Goal: Task Accomplishment & Management: Complete application form

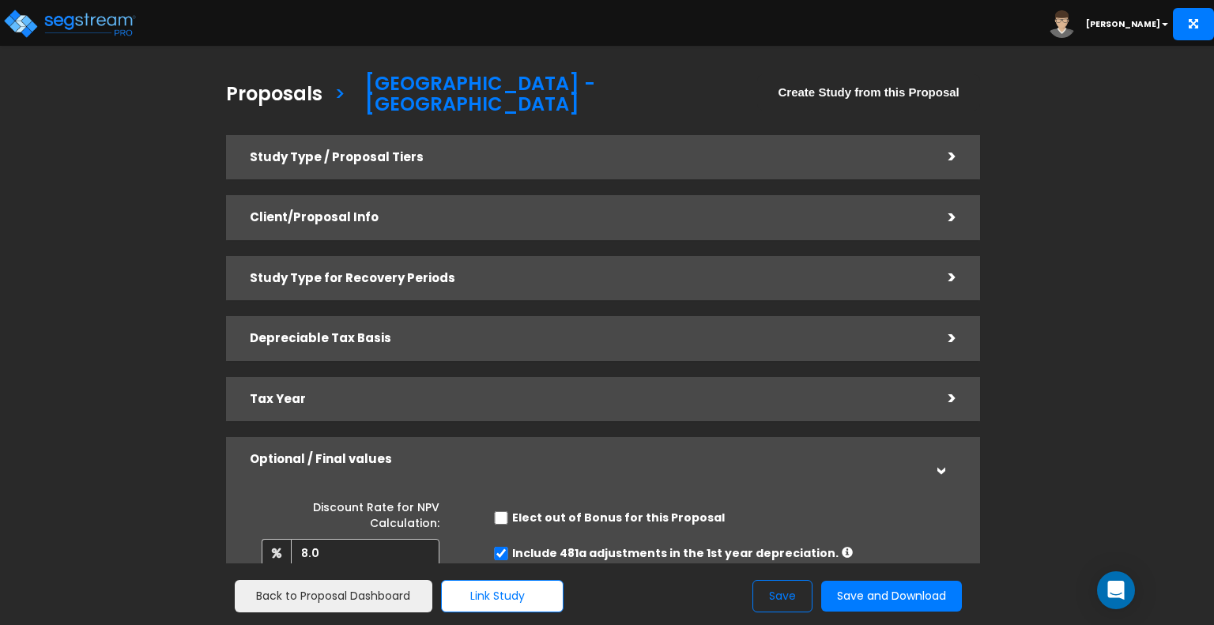
scroll to position [278, 0]
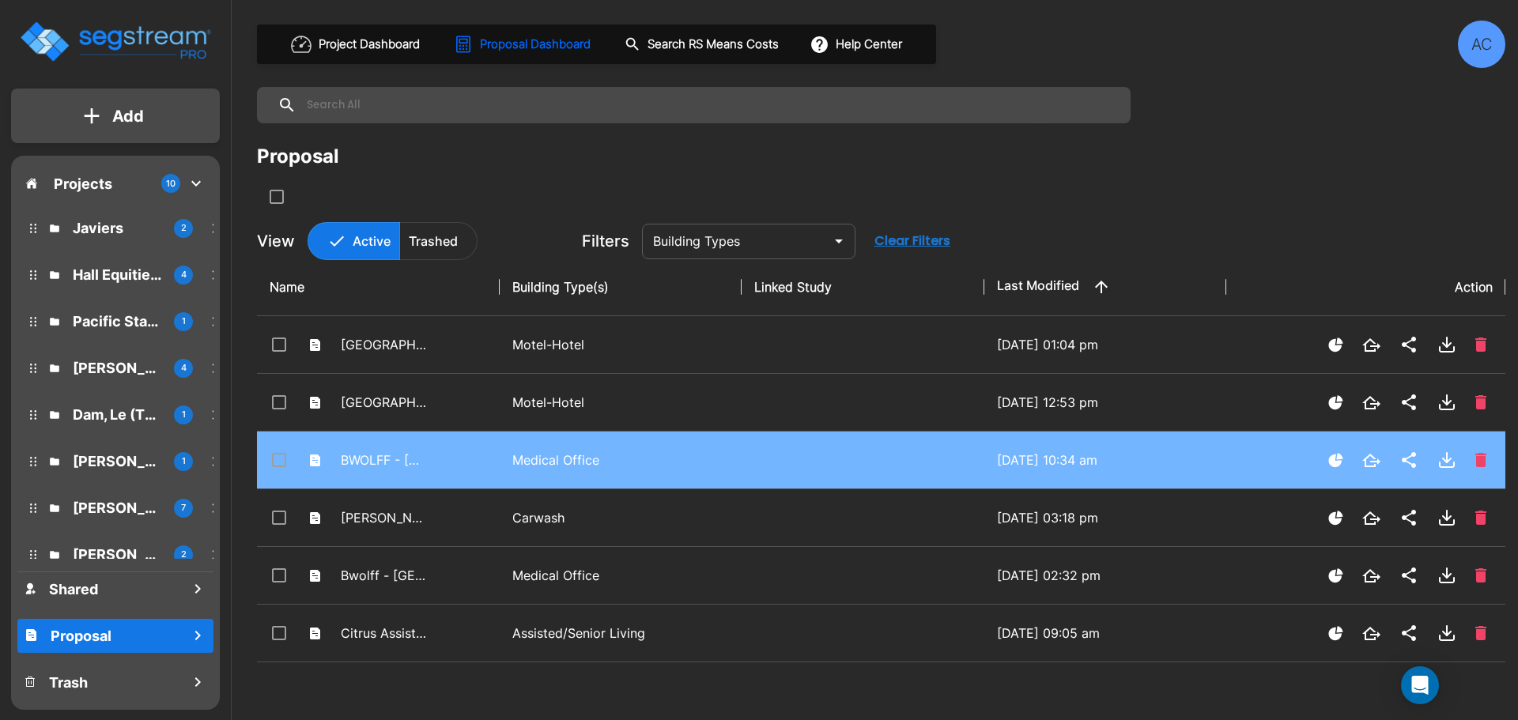
click at [591, 459] on p "Medical Office" at bounding box center [620, 460] width 217 height 19
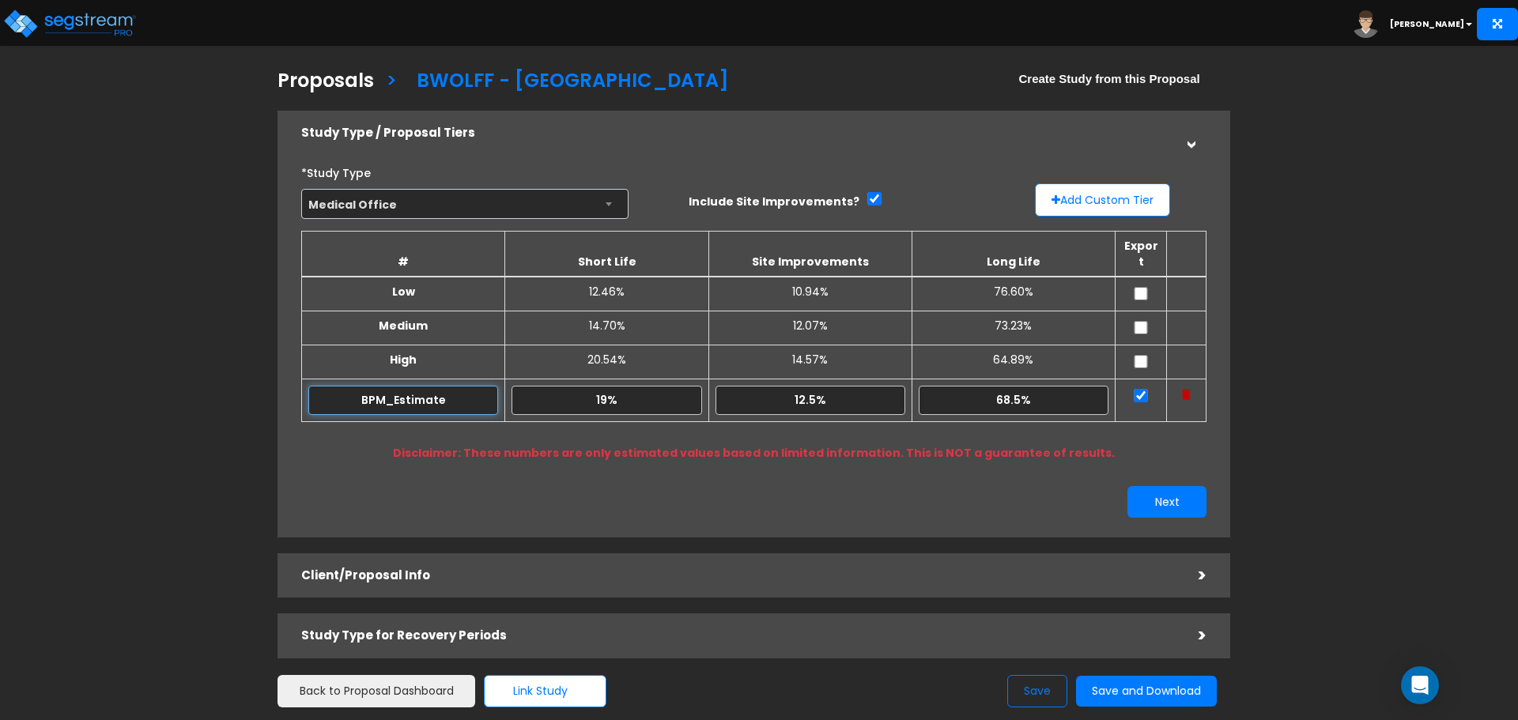
drag, startPoint x: 444, startPoint y: 383, endPoint x: 395, endPoint y: 386, distance: 49.9
click at [395, 386] on input "BPM_Estimate" at bounding box center [403, 400] width 190 height 29
type input "BPM"
click at [636, 386] on input "19%" at bounding box center [607, 400] width 190 height 29
click at [1184, 486] on button "Next" at bounding box center [1166, 502] width 79 height 32
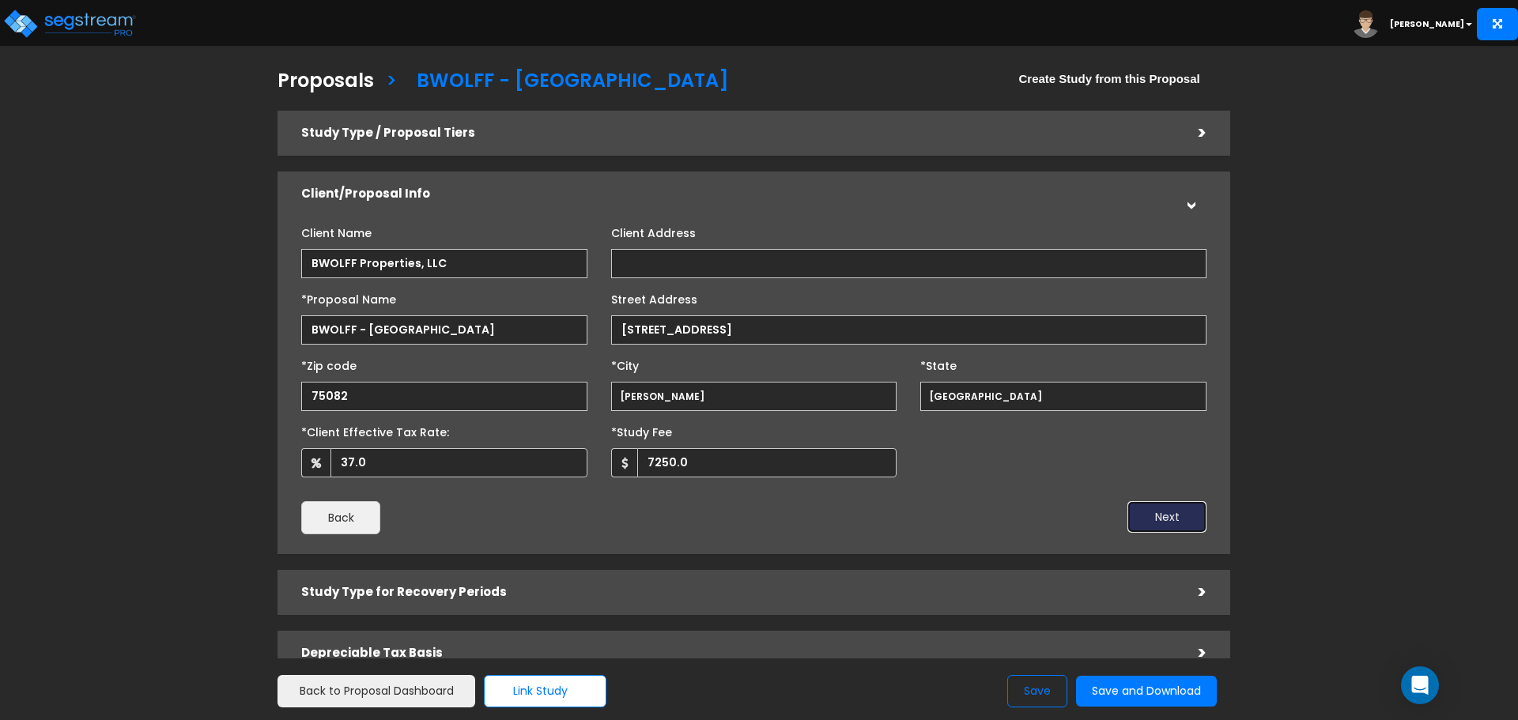
click at [1169, 509] on button "Next" at bounding box center [1166, 517] width 79 height 32
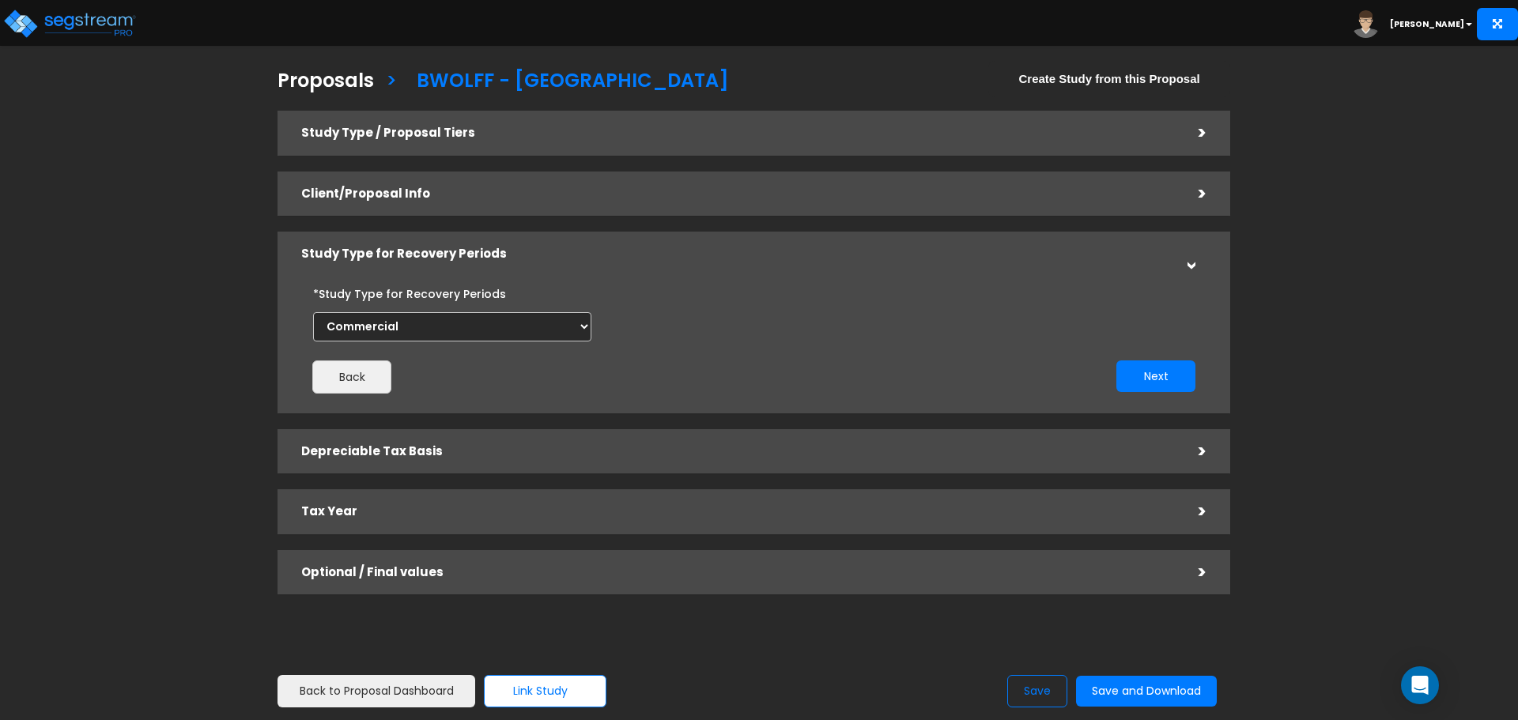
click at [1104, 198] on h5 "Client/Proposal Info" at bounding box center [738, 193] width 874 height 13
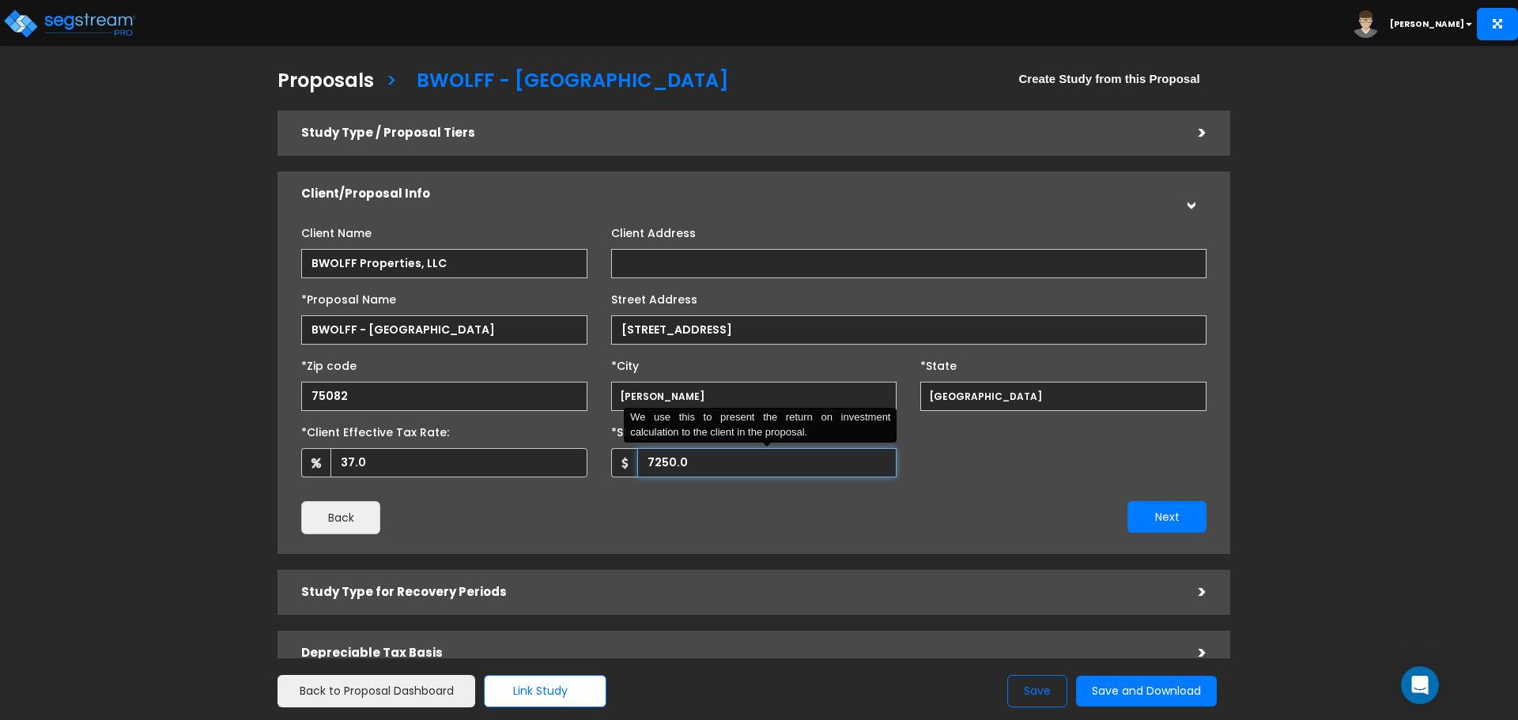
click at [653, 463] on input "7250.0" at bounding box center [767, 462] width 260 height 29
type input "7,500"
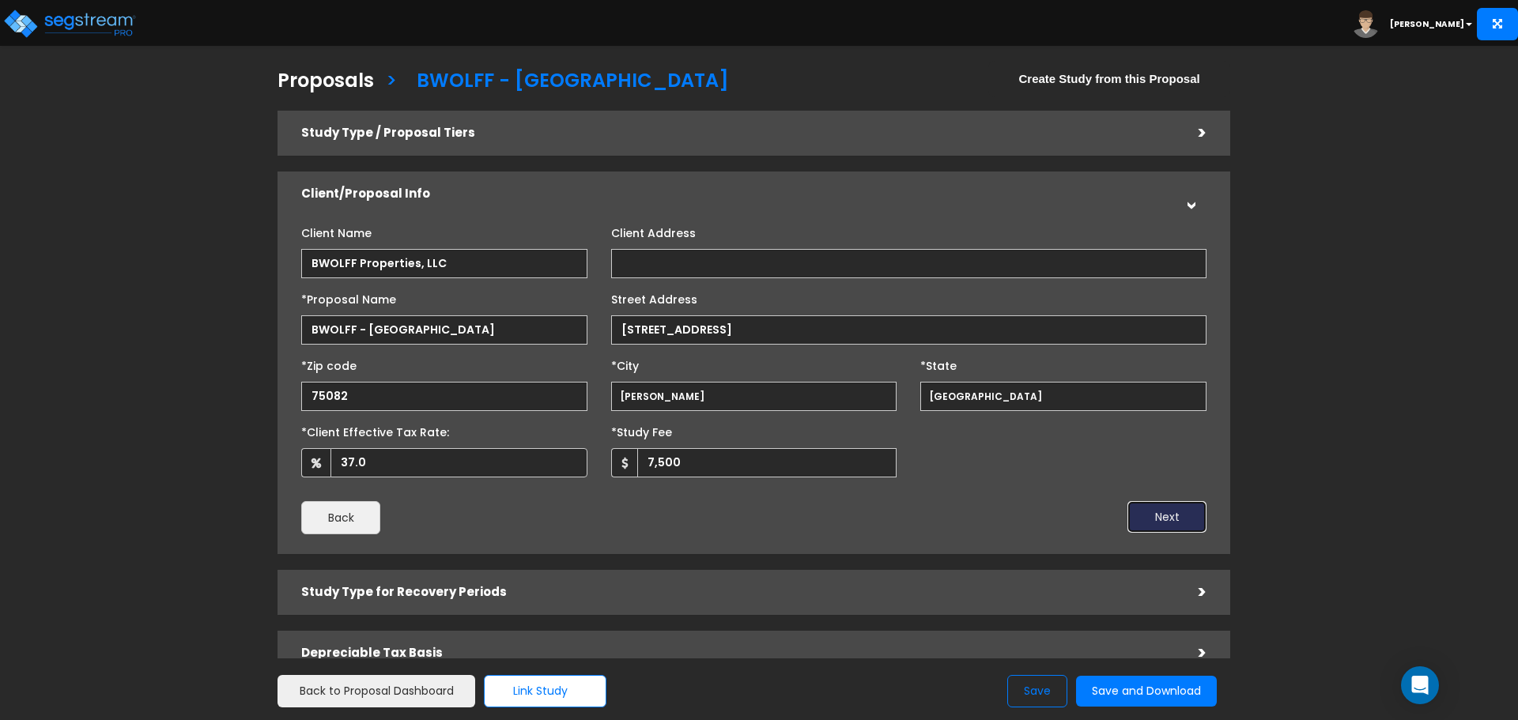
click at [1153, 526] on button "Next" at bounding box center [1166, 517] width 79 height 32
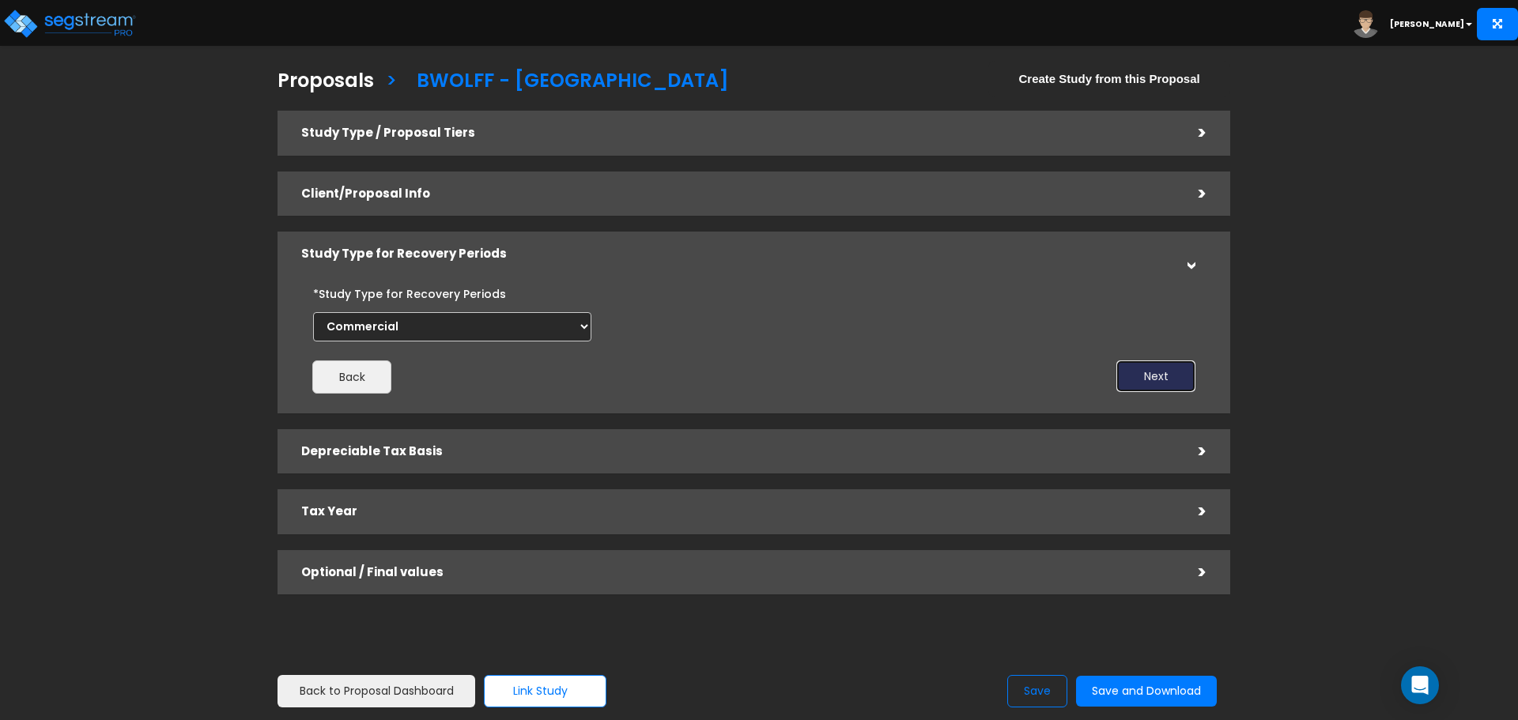
click at [1168, 378] on button "Next" at bounding box center [1155, 377] width 79 height 32
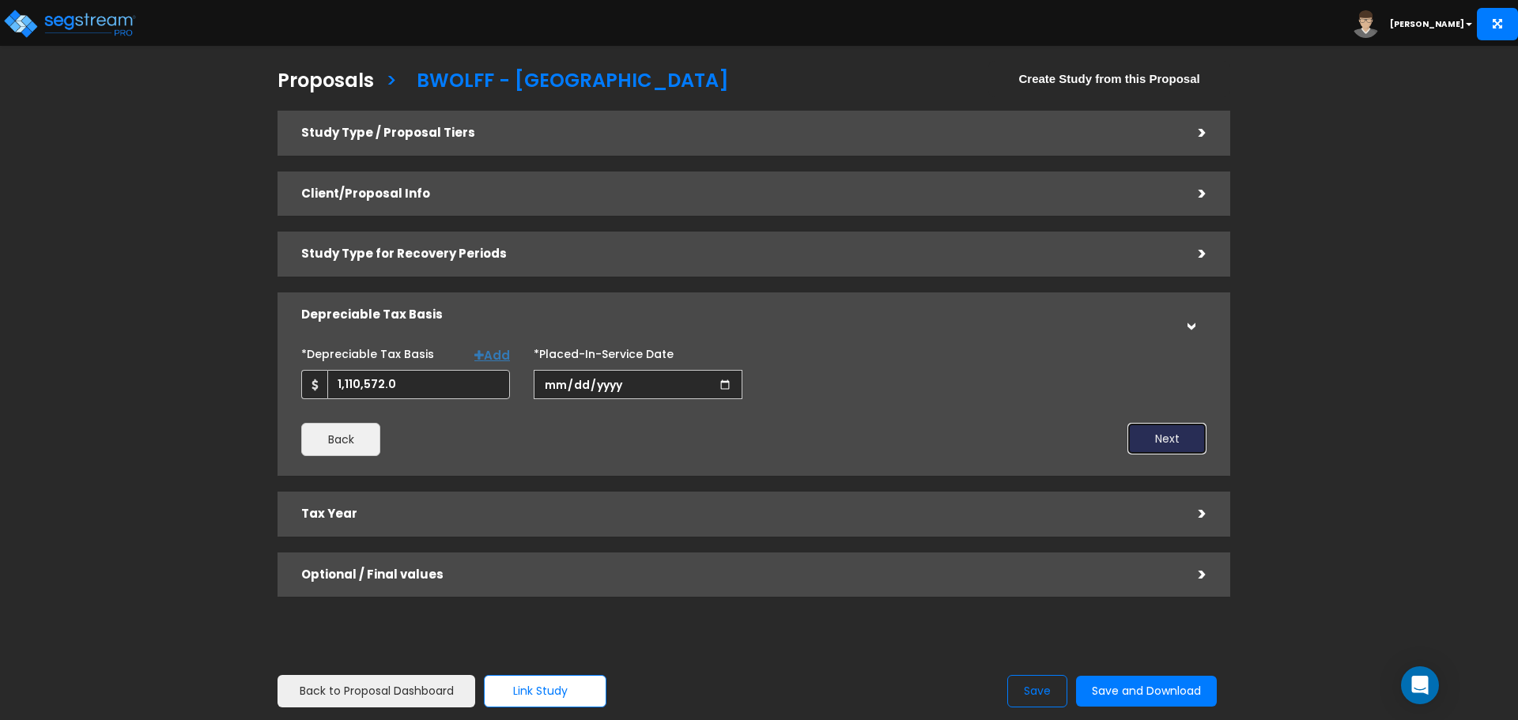
click at [1146, 434] on button "Next" at bounding box center [1166, 439] width 79 height 32
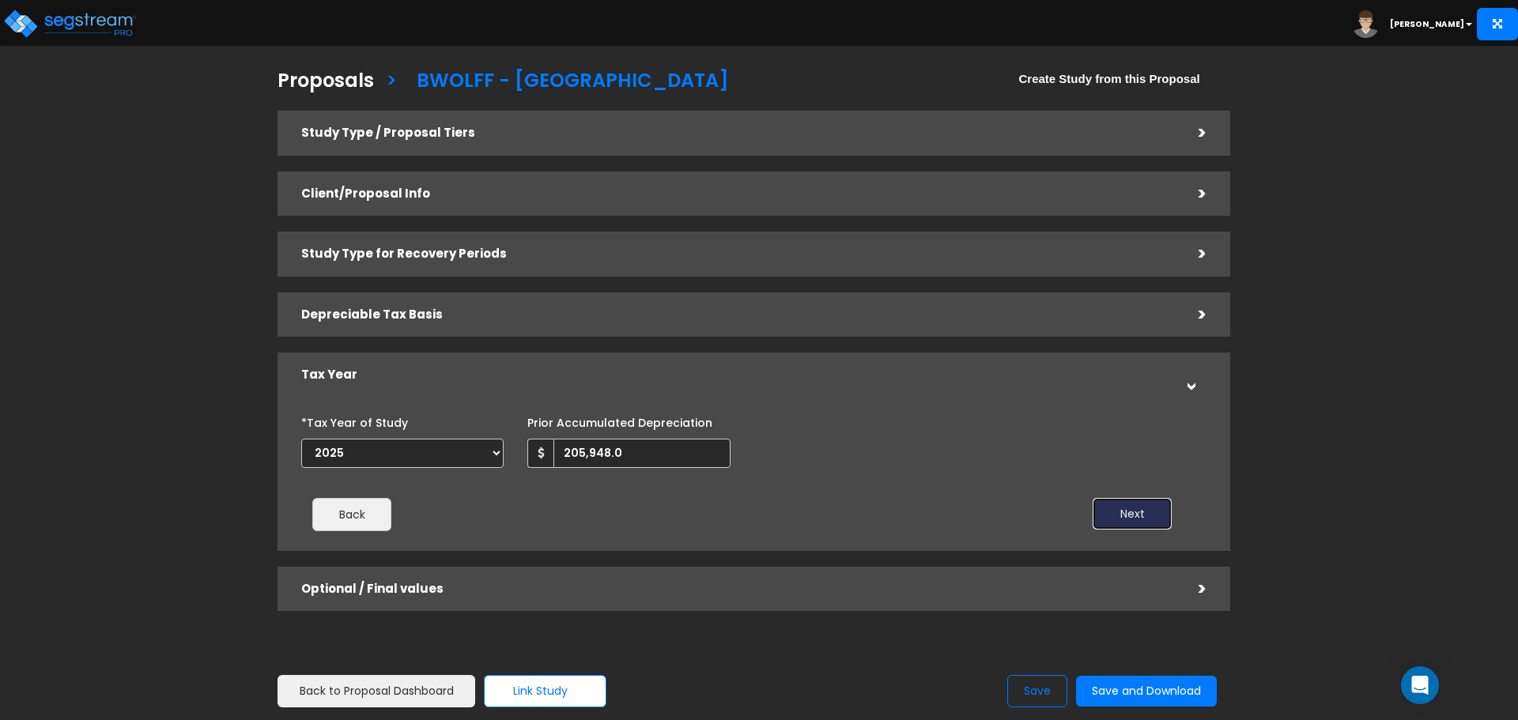
click at [1151, 515] on button "Next" at bounding box center [1132, 514] width 79 height 32
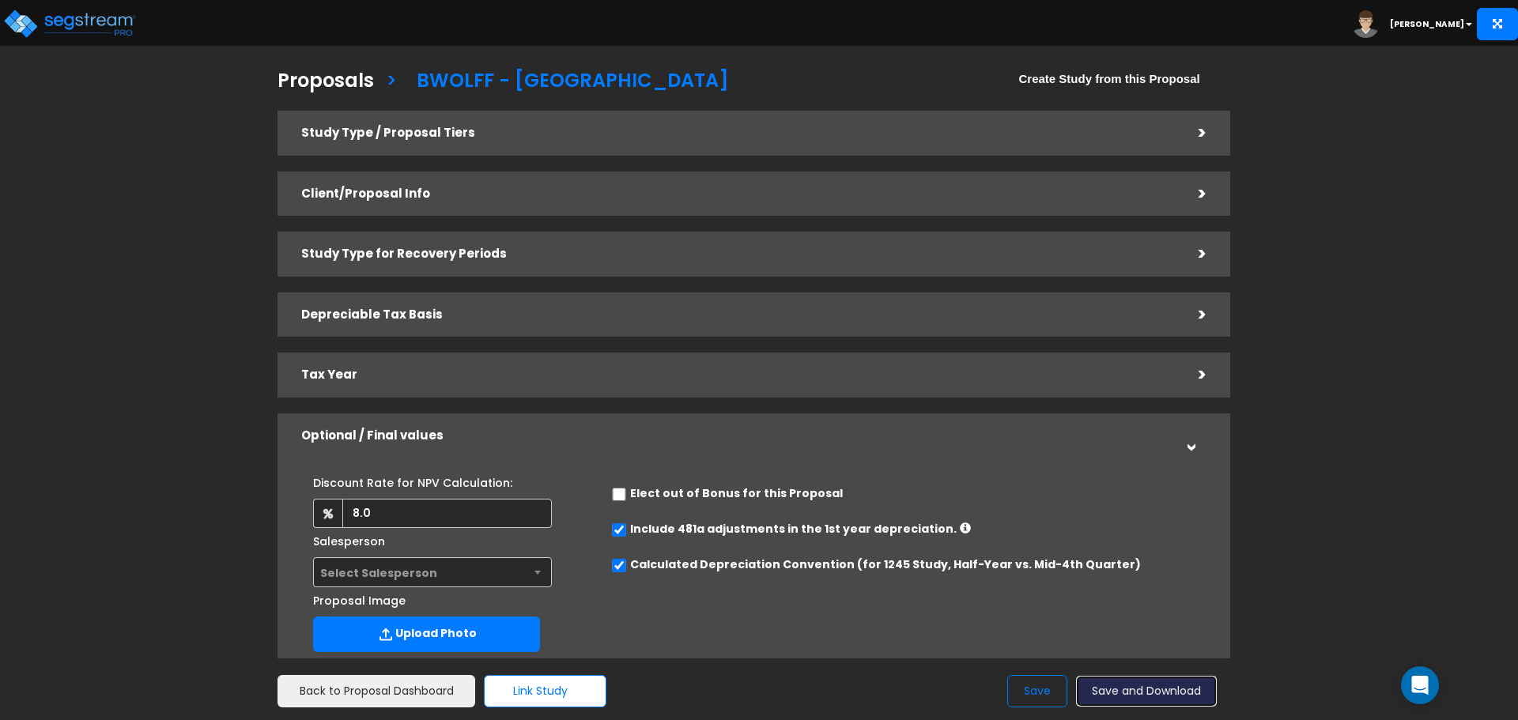
click at [1137, 696] on button "Save and Download" at bounding box center [1146, 691] width 141 height 31
click at [113, 25] on img at bounding box center [69, 24] width 134 height 32
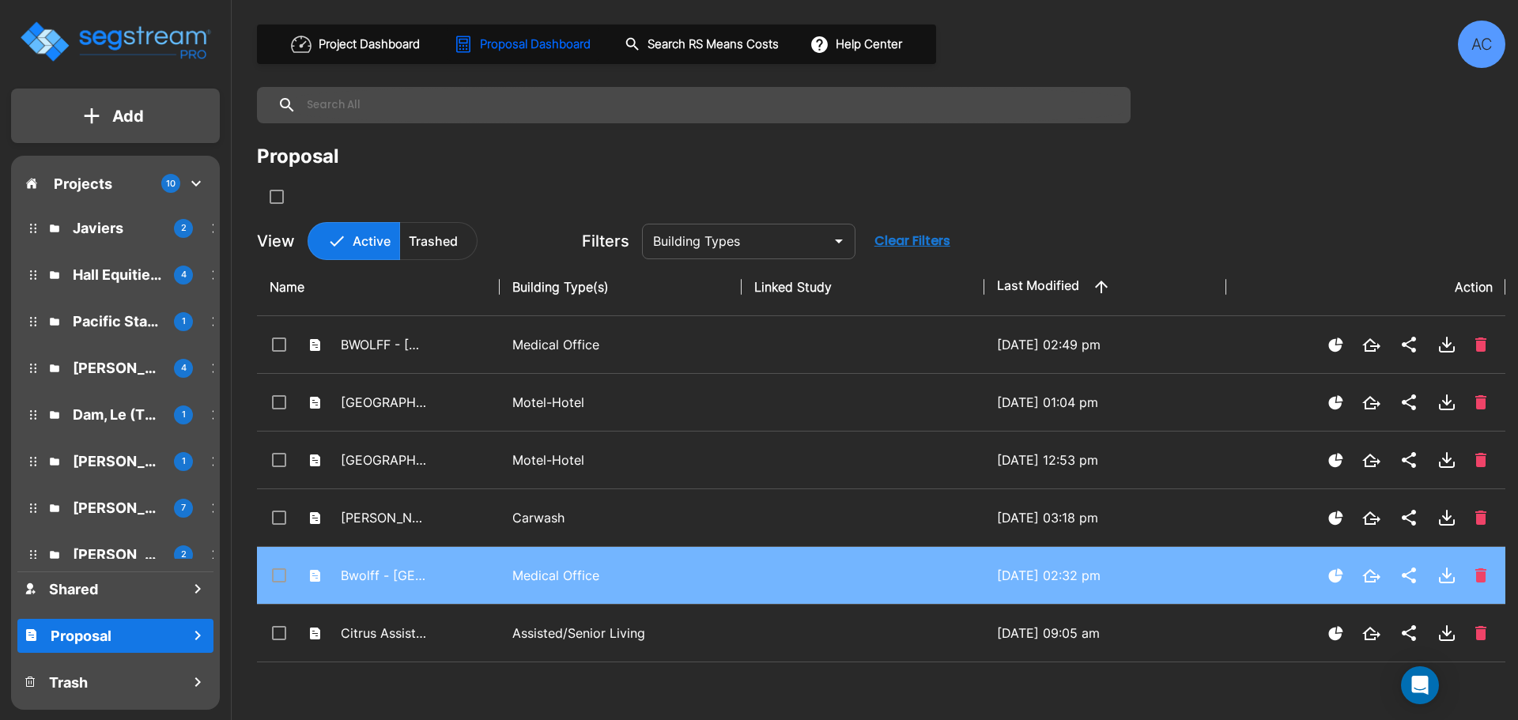
click at [580, 568] on p "Medical Office" at bounding box center [620, 575] width 217 height 19
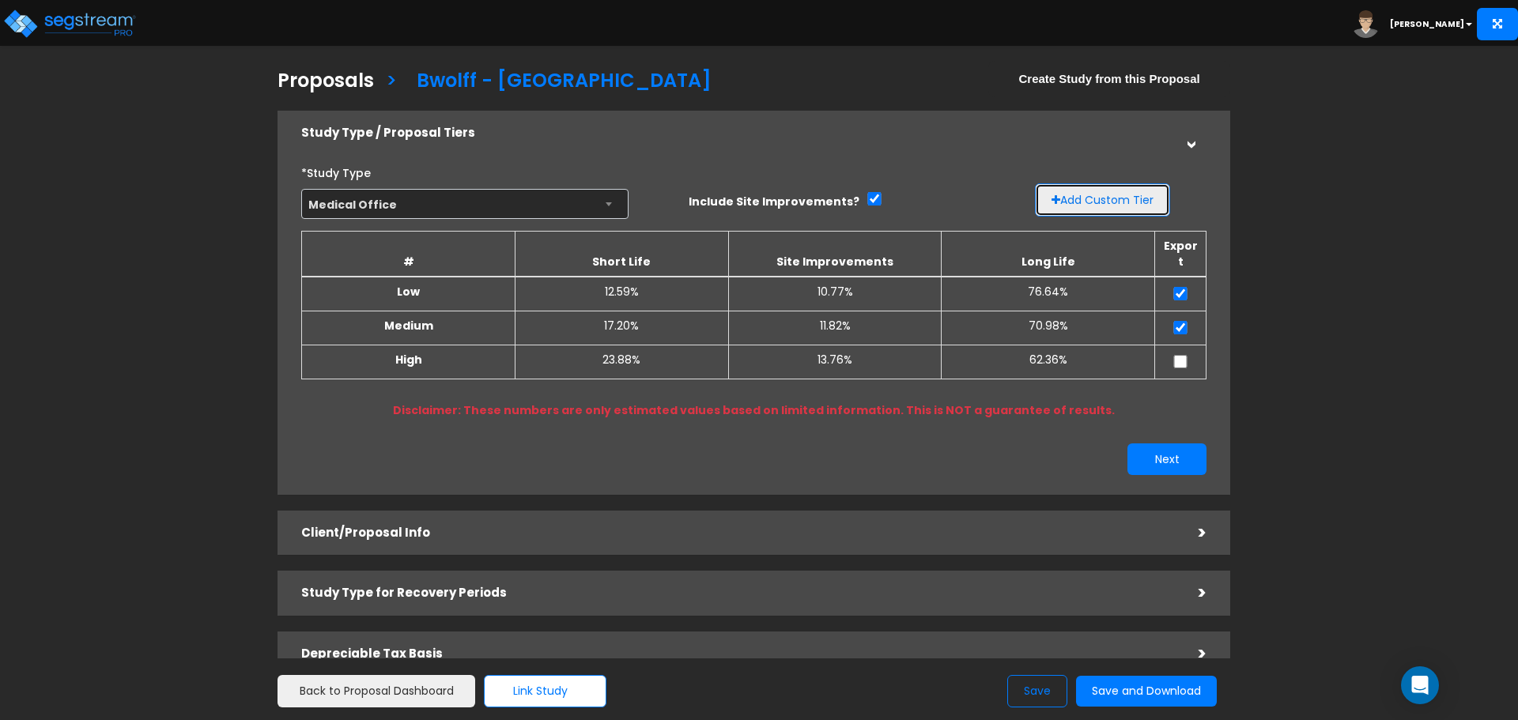
click at [1105, 194] on button "Add Custom Tier" at bounding box center [1102, 199] width 135 height 33
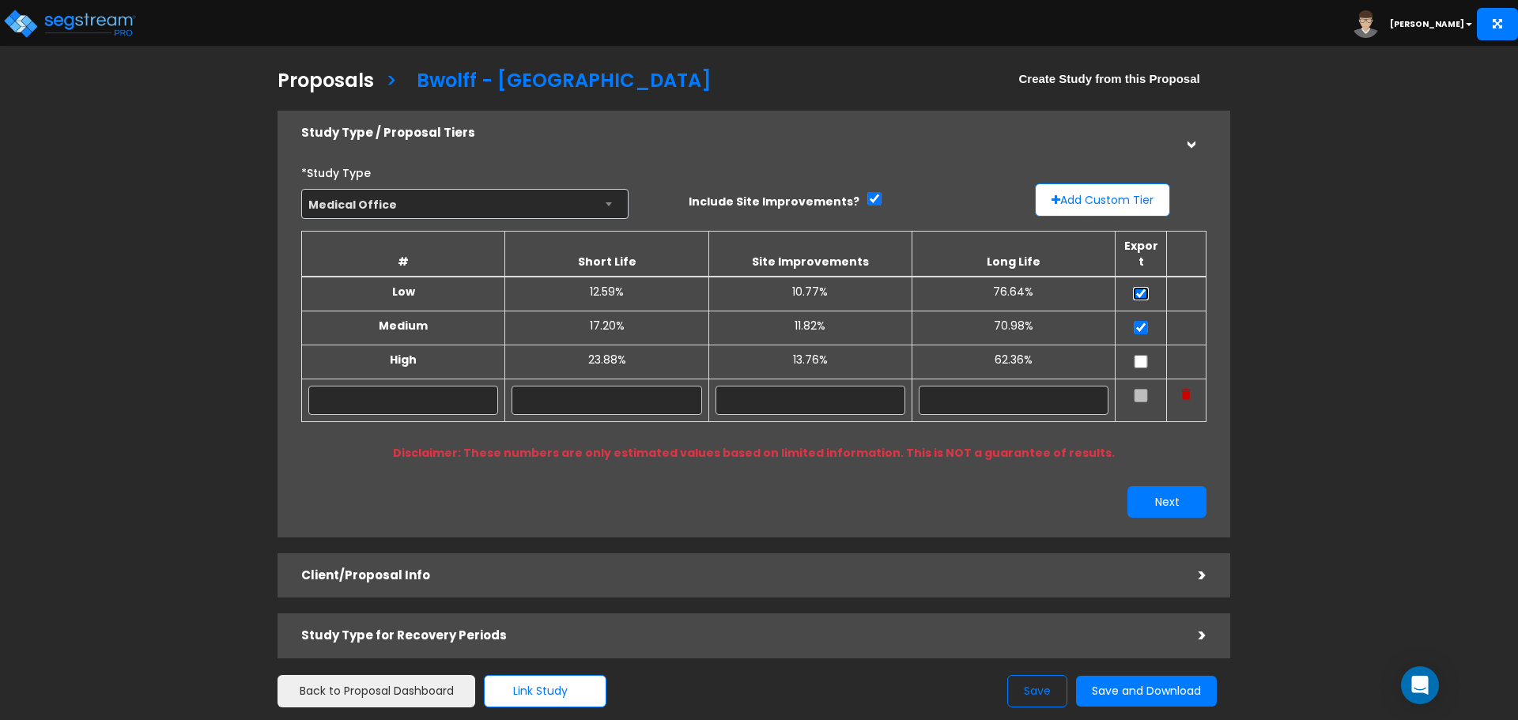
click at [1144, 287] on input "checkbox" at bounding box center [1141, 293] width 16 height 13
checkbox input "false"
click at [1146, 311] on td at bounding box center [1141, 328] width 51 height 34
click at [1147, 321] on input "checkbox" at bounding box center [1141, 327] width 16 height 13
checkbox input "false"
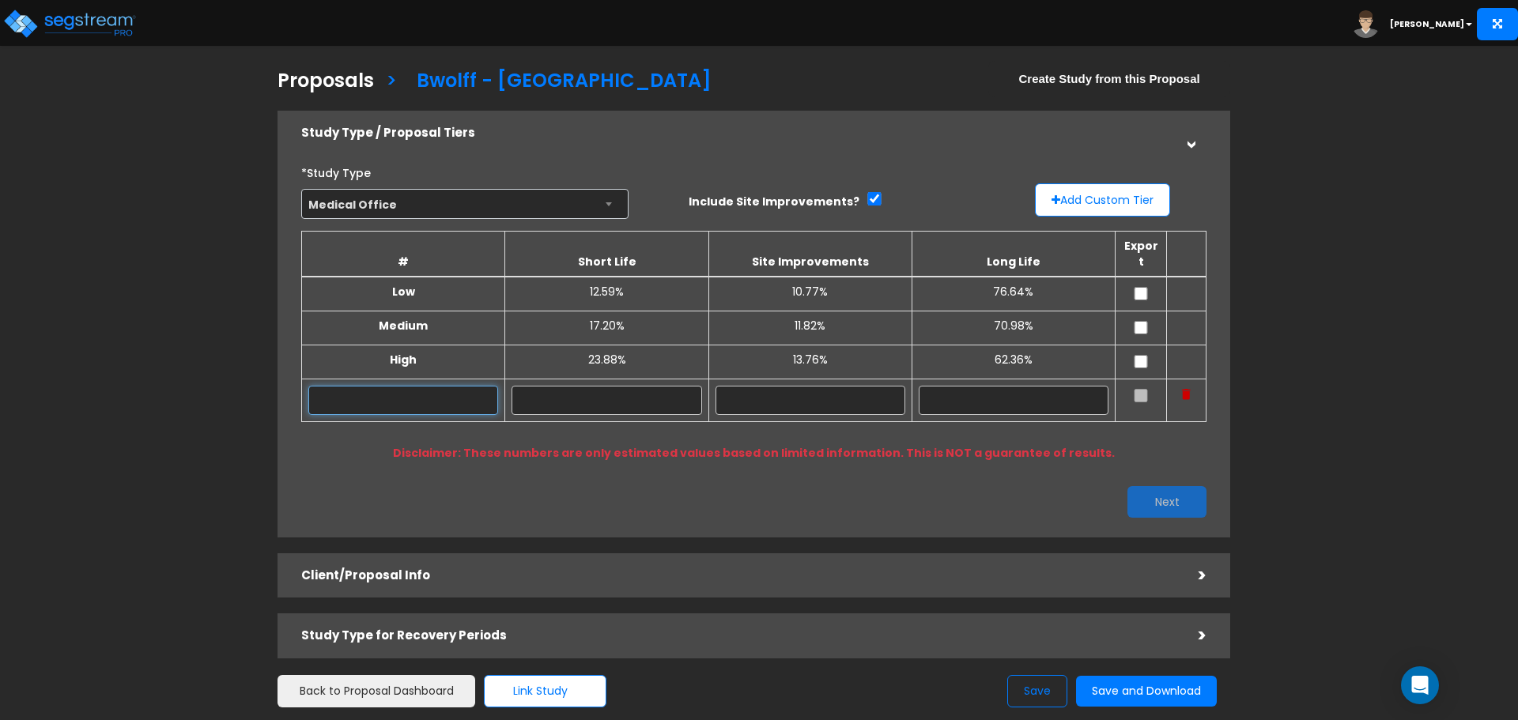
click at [471, 387] on input "text" at bounding box center [403, 400] width 190 height 29
type input "BPM"
type input "19.00%"
type input "5"
click at [814, 392] on input "text" at bounding box center [811, 400] width 190 height 29
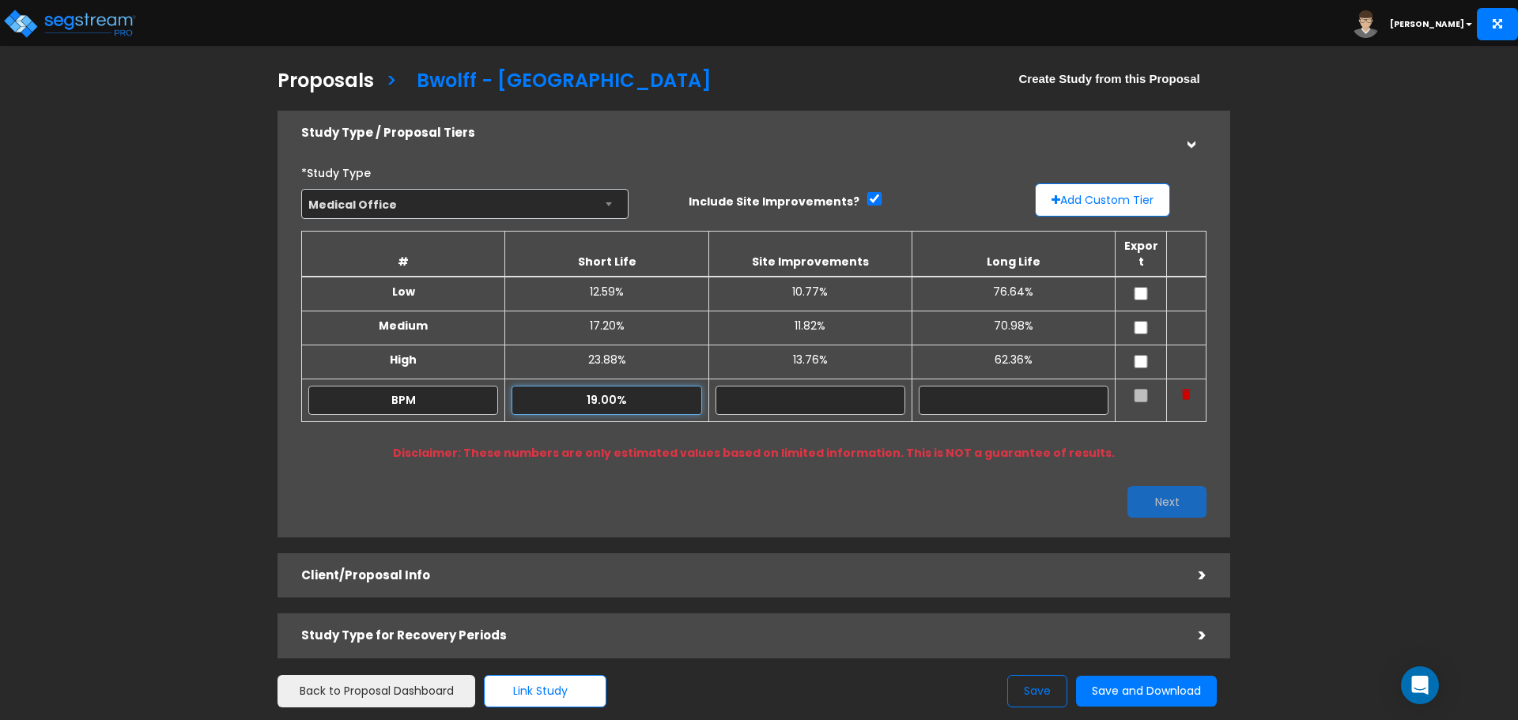
click at [595, 386] on input "19.00%" at bounding box center [607, 400] width 190 height 29
type input "16.00%"
click at [787, 386] on input "text" at bounding box center [811, 400] width 190 height 29
type input "11.00%"
type input "73.00%"
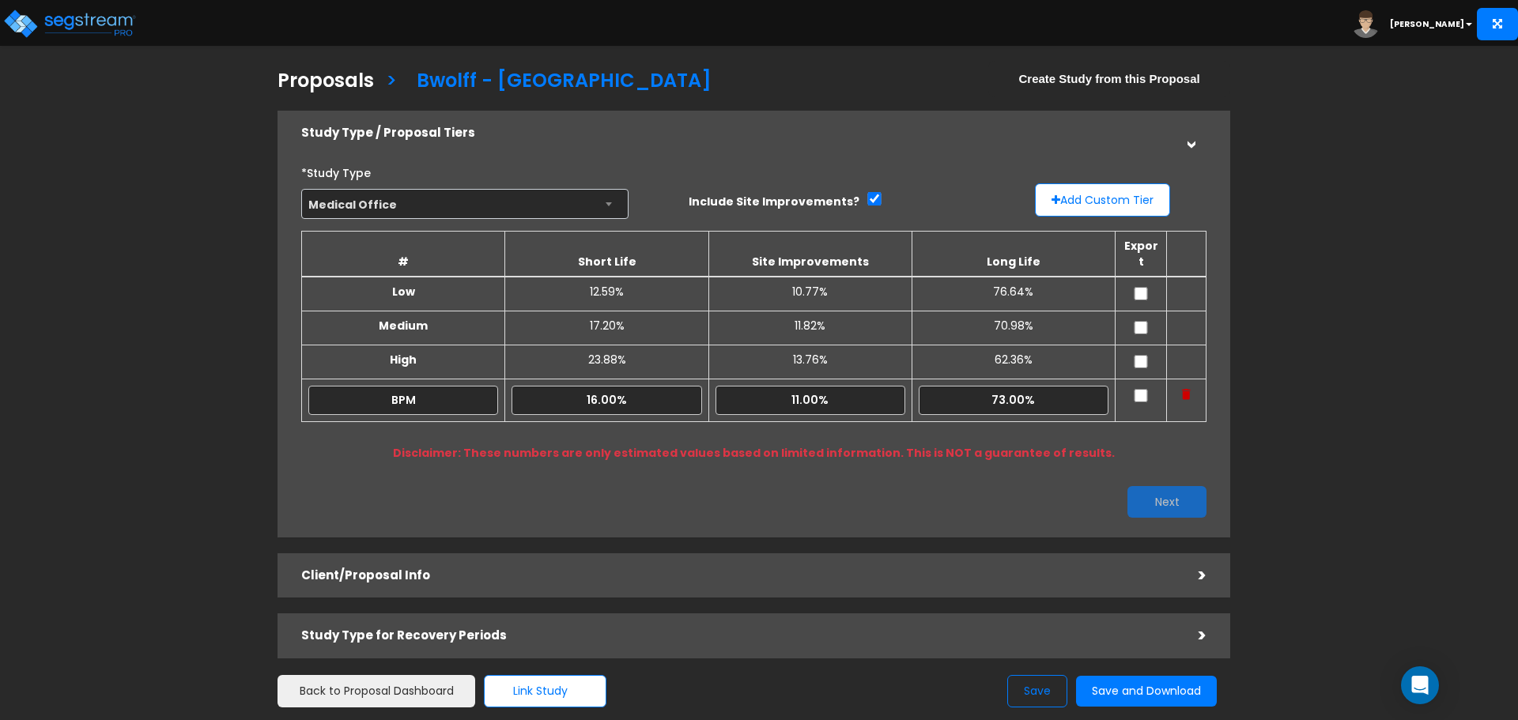
click at [1139, 389] on input "checkbox" at bounding box center [1141, 395] width 16 height 13
checkbox input "true"
click at [1141, 486] on button "Next" at bounding box center [1166, 502] width 79 height 32
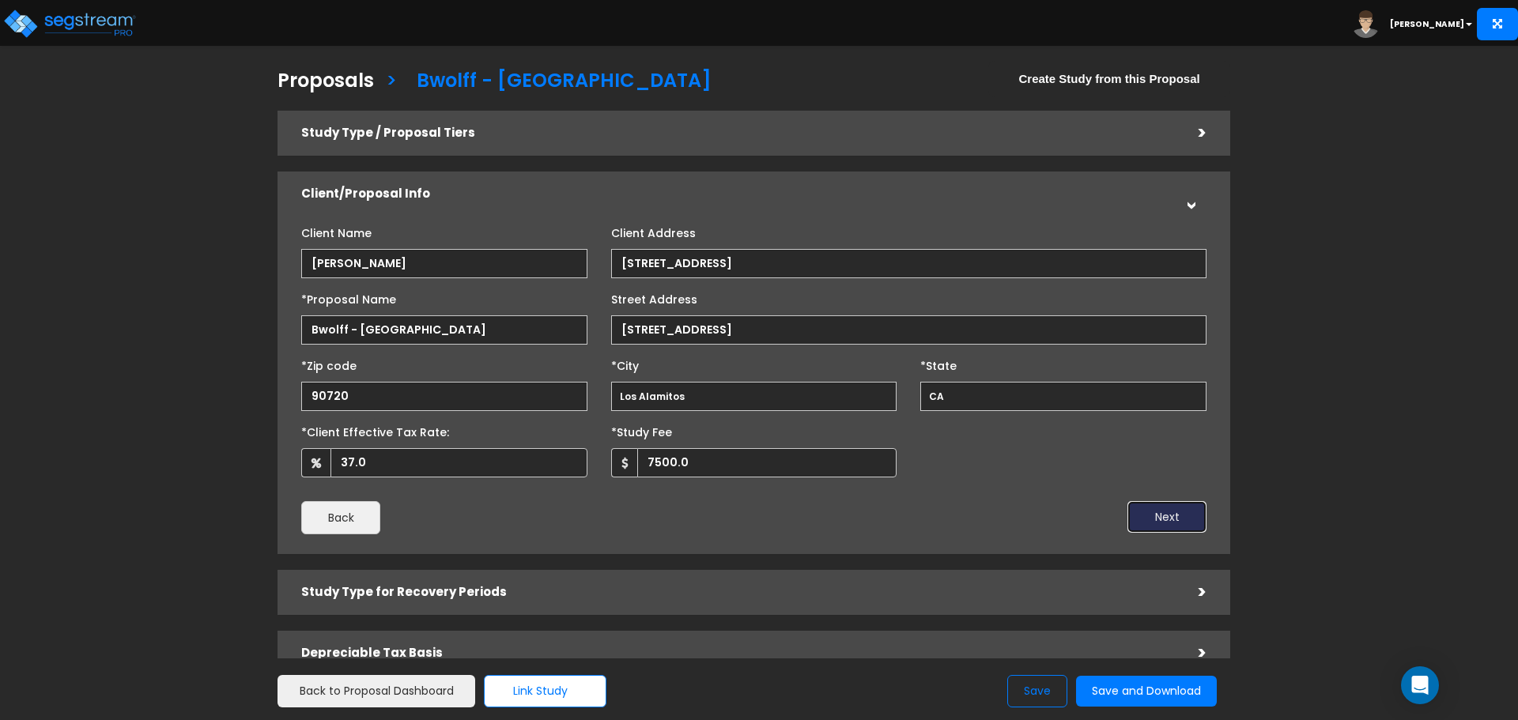
click at [1169, 525] on button "Next" at bounding box center [1166, 517] width 79 height 32
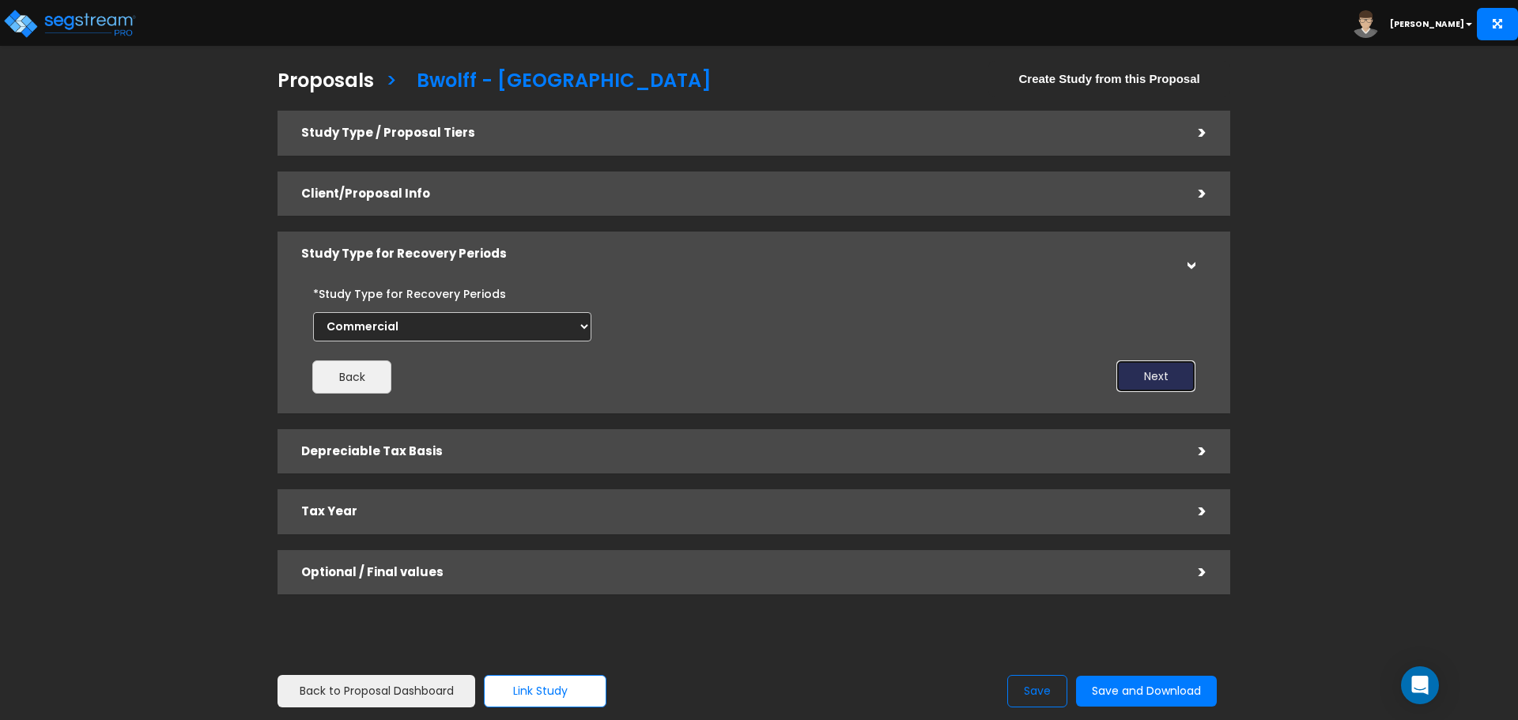
click at [1154, 374] on button "Next" at bounding box center [1155, 377] width 79 height 32
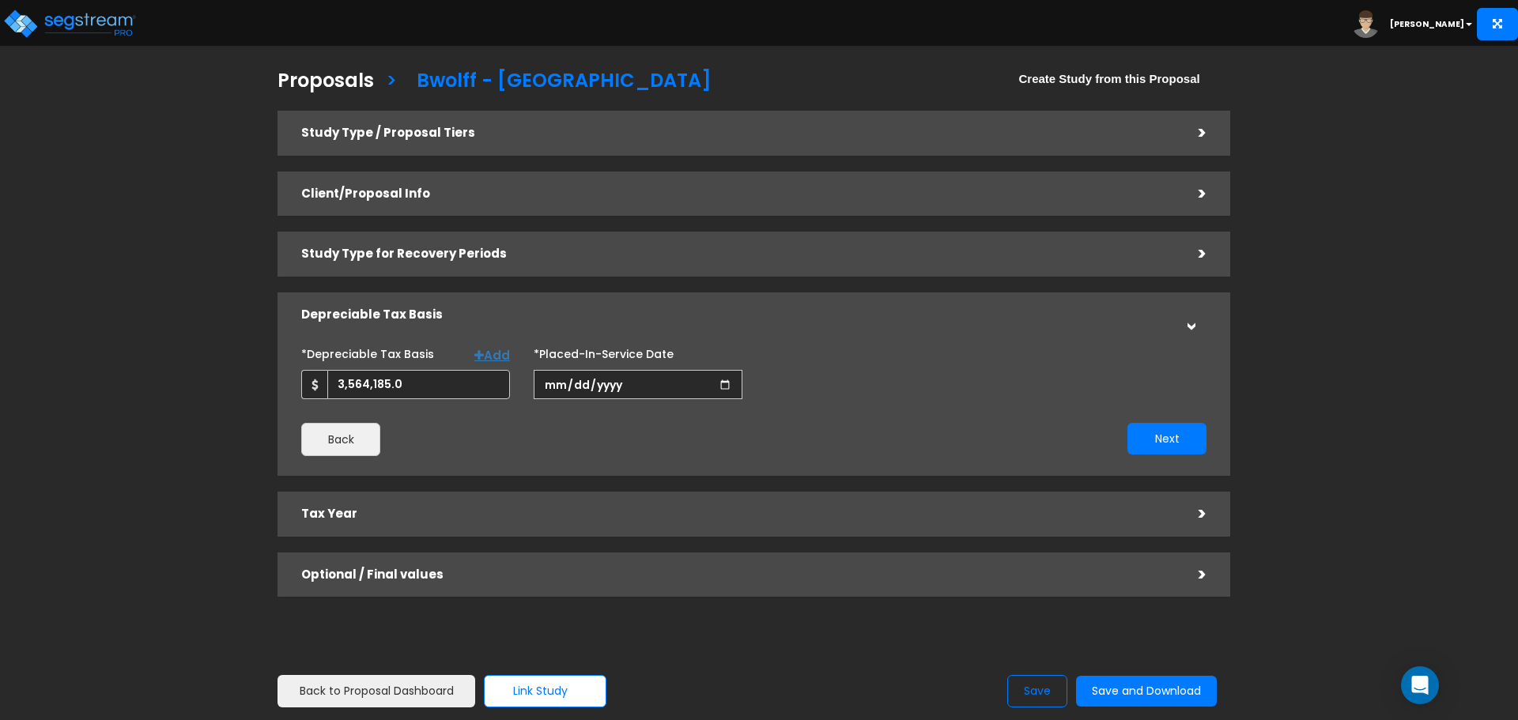
click at [1200, 131] on div ">" at bounding box center [1191, 133] width 32 height 25
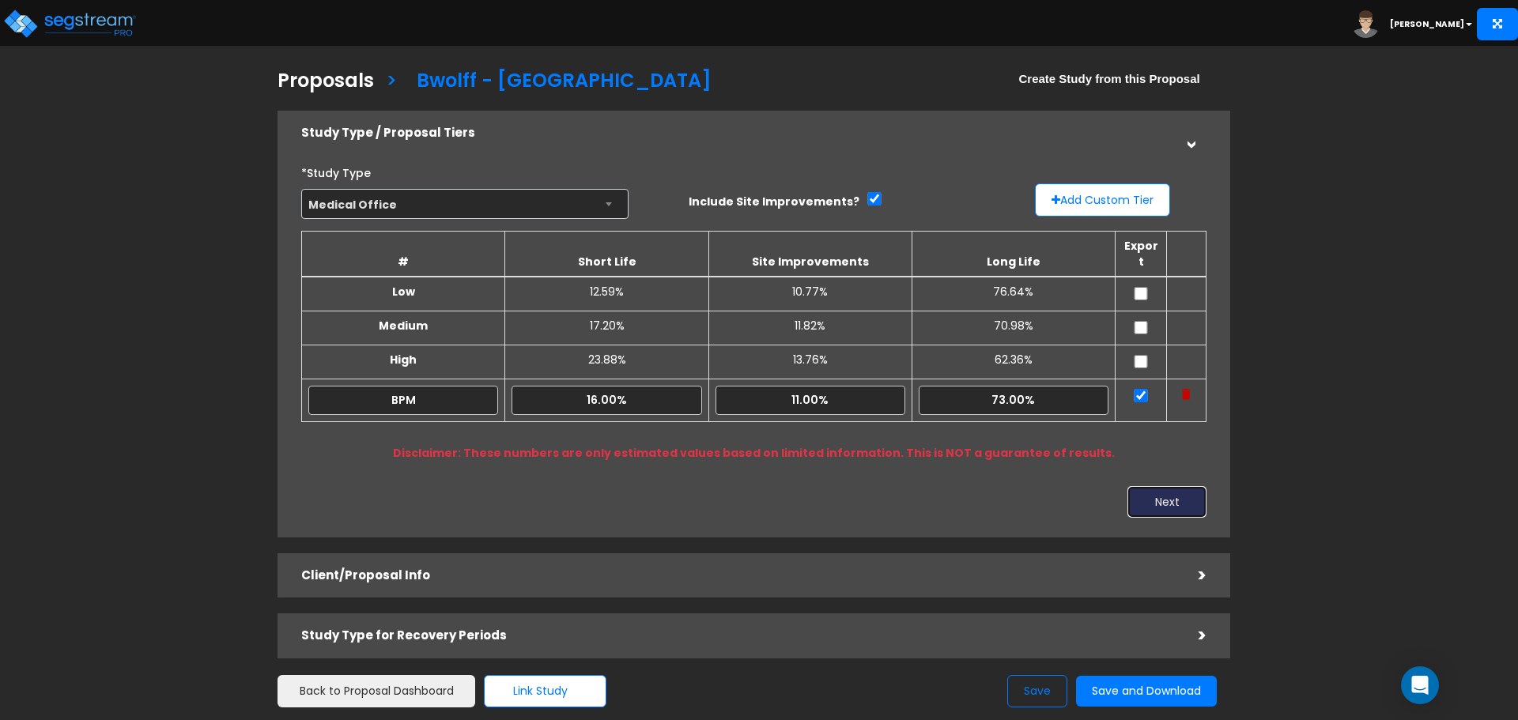
click at [1184, 492] on button "Next" at bounding box center [1166, 502] width 79 height 32
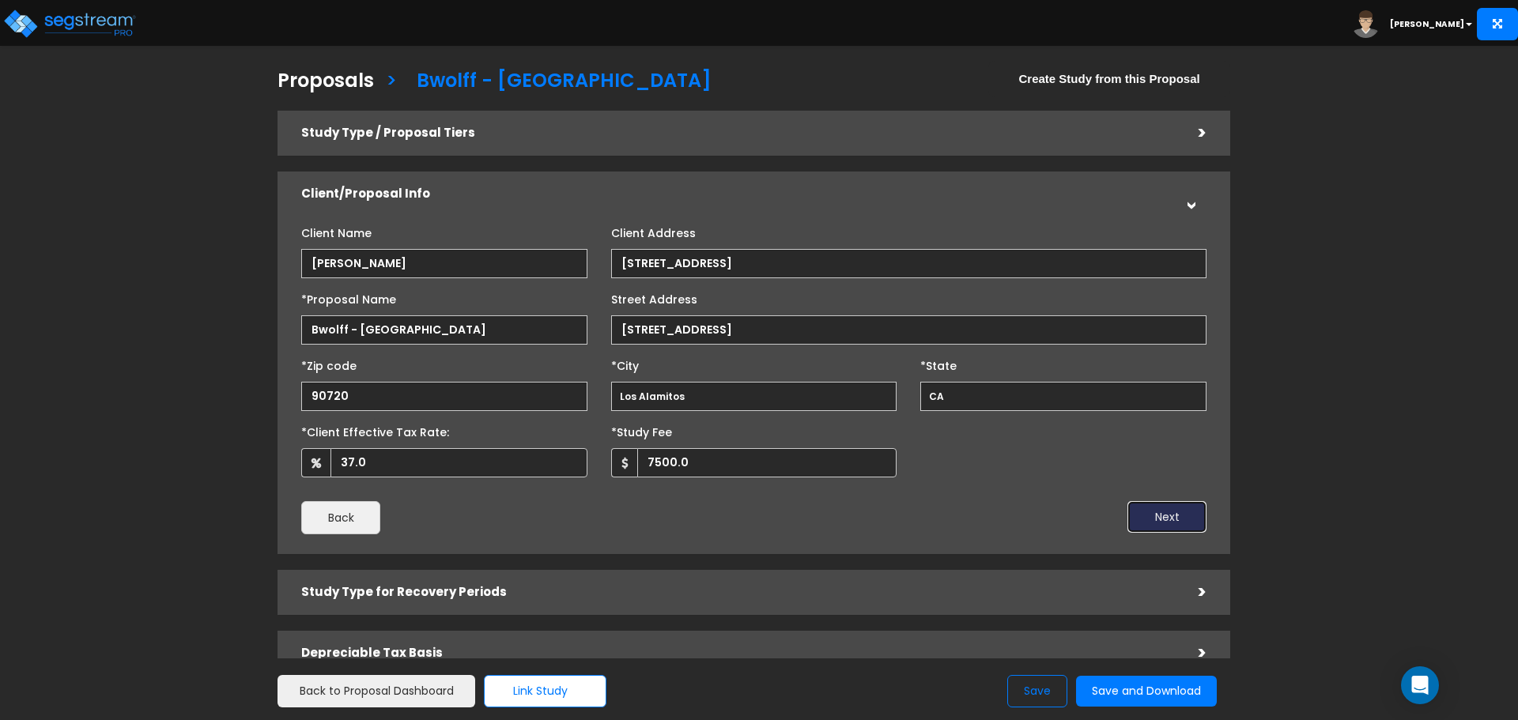
click at [1161, 514] on button "Next" at bounding box center [1166, 517] width 79 height 32
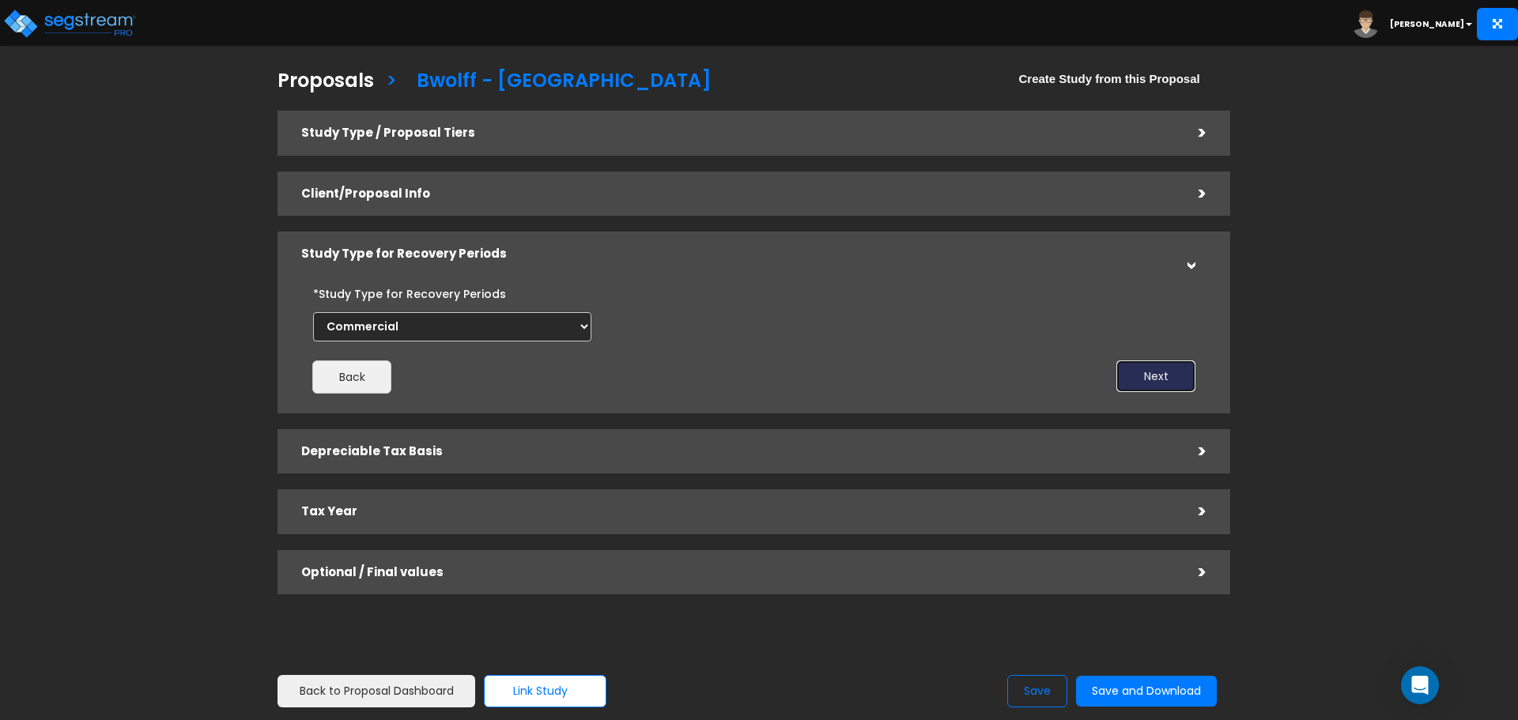
click at [1160, 364] on button "Next" at bounding box center [1155, 377] width 79 height 32
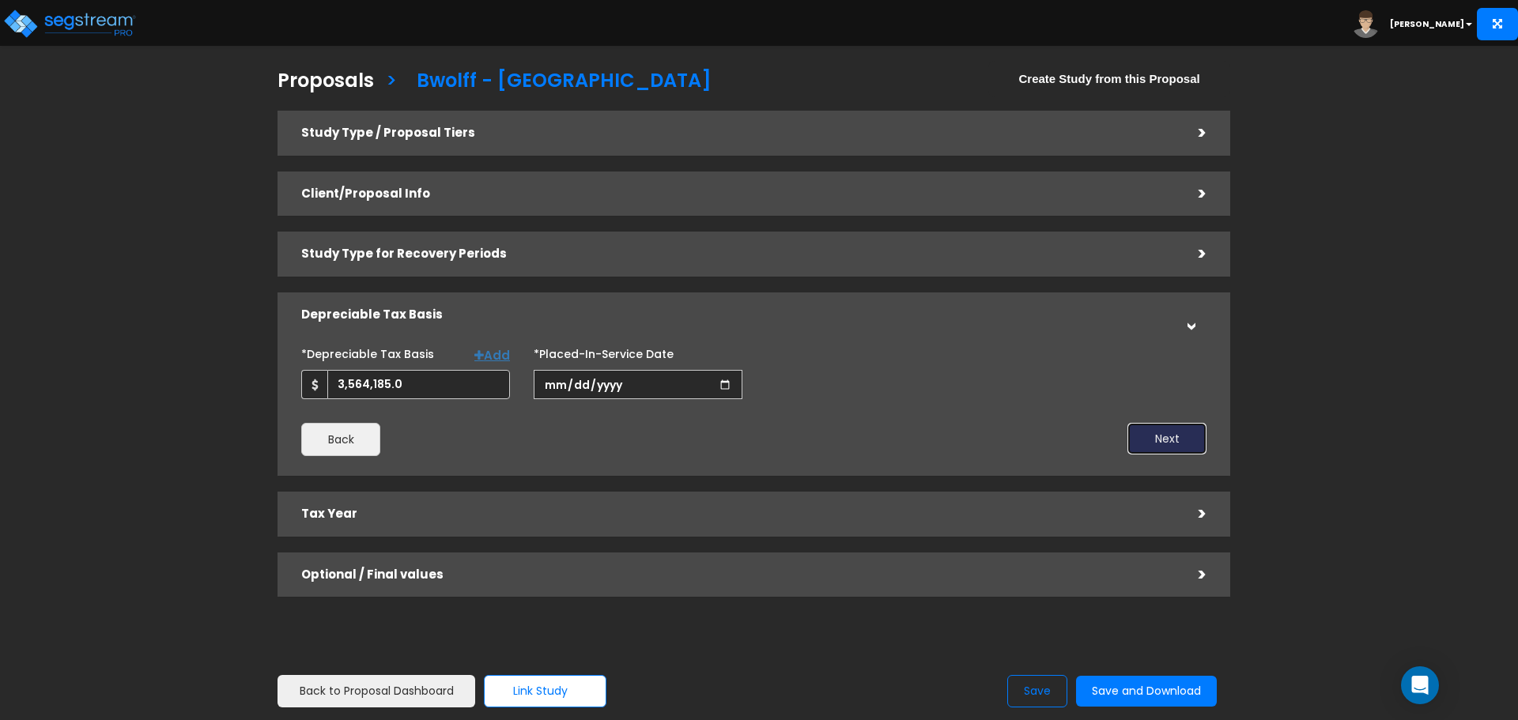
click at [1161, 436] on button "Next" at bounding box center [1166, 439] width 79 height 32
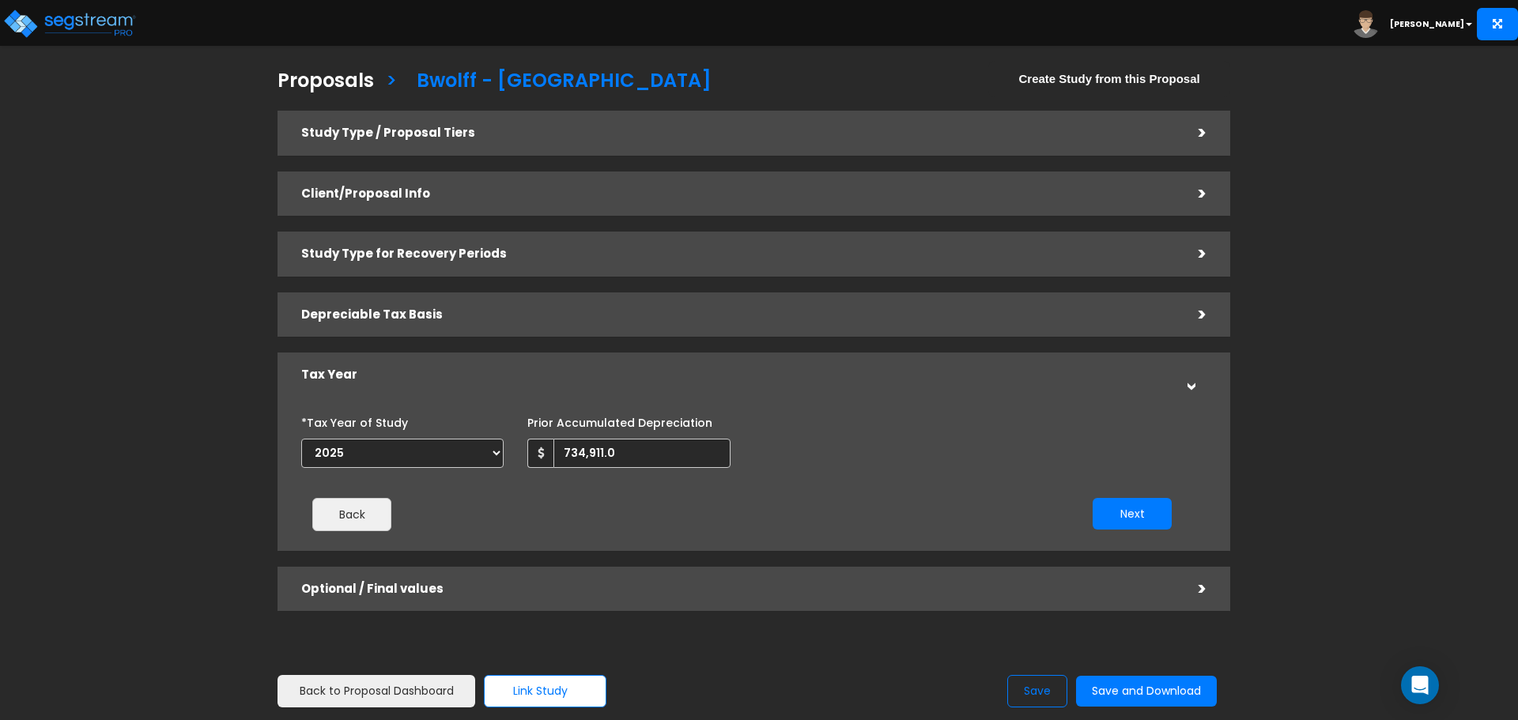
click at [1184, 521] on div "Next" at bounding box center [968, 514] width 452 height 32
click at [1154, 514] on button "Next" at bounding box center [1132, 514] width 79 height 32
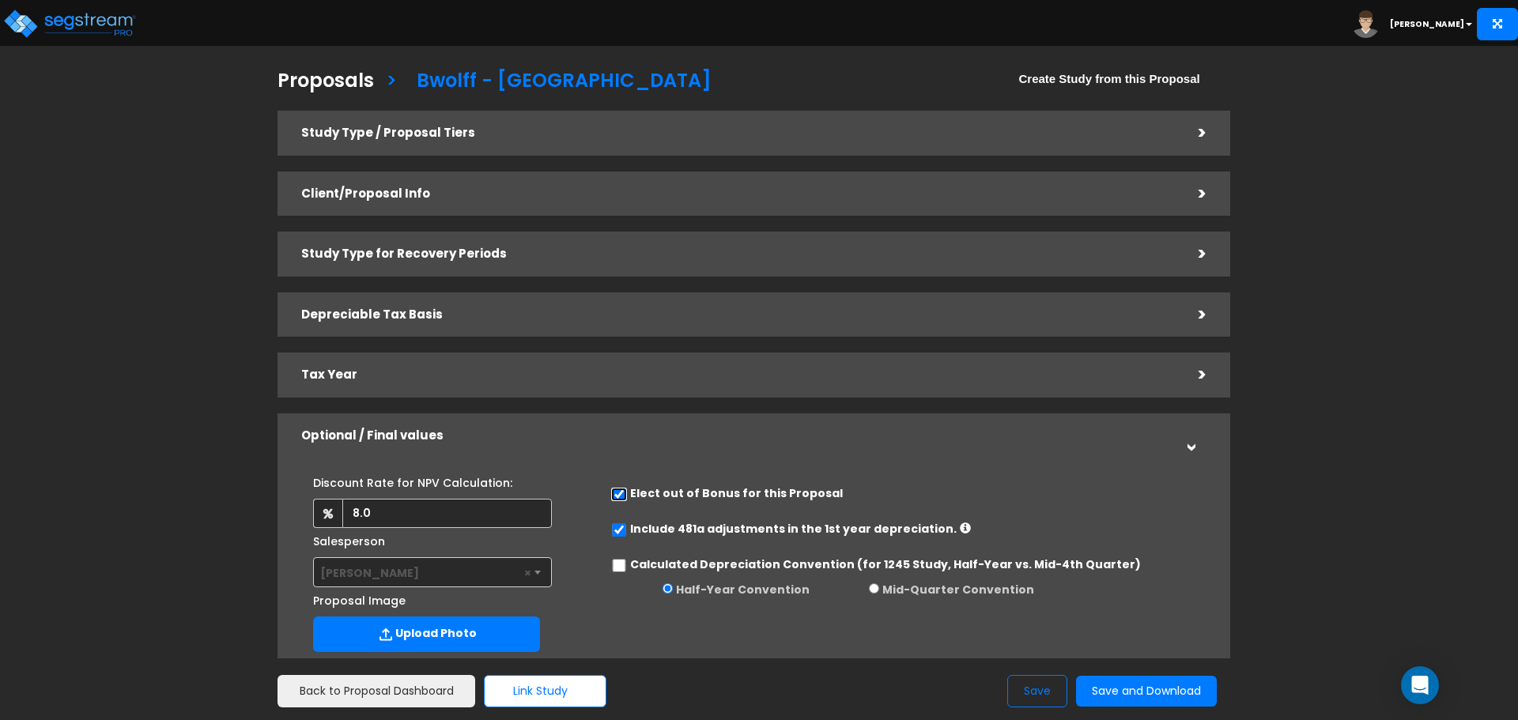
click at [615, 494] on input "checkbox" at bounding box center [619, 494] width 16 height 13
checkbox input "false"
click at [614, 563] on input "Calculated Depreciation Convention (for 1245 Study, Half-Year vs. Mid-4th Quart…" at bounding box center [619, 565] width 16 height 13
checkbox input "true"
radio input "false"
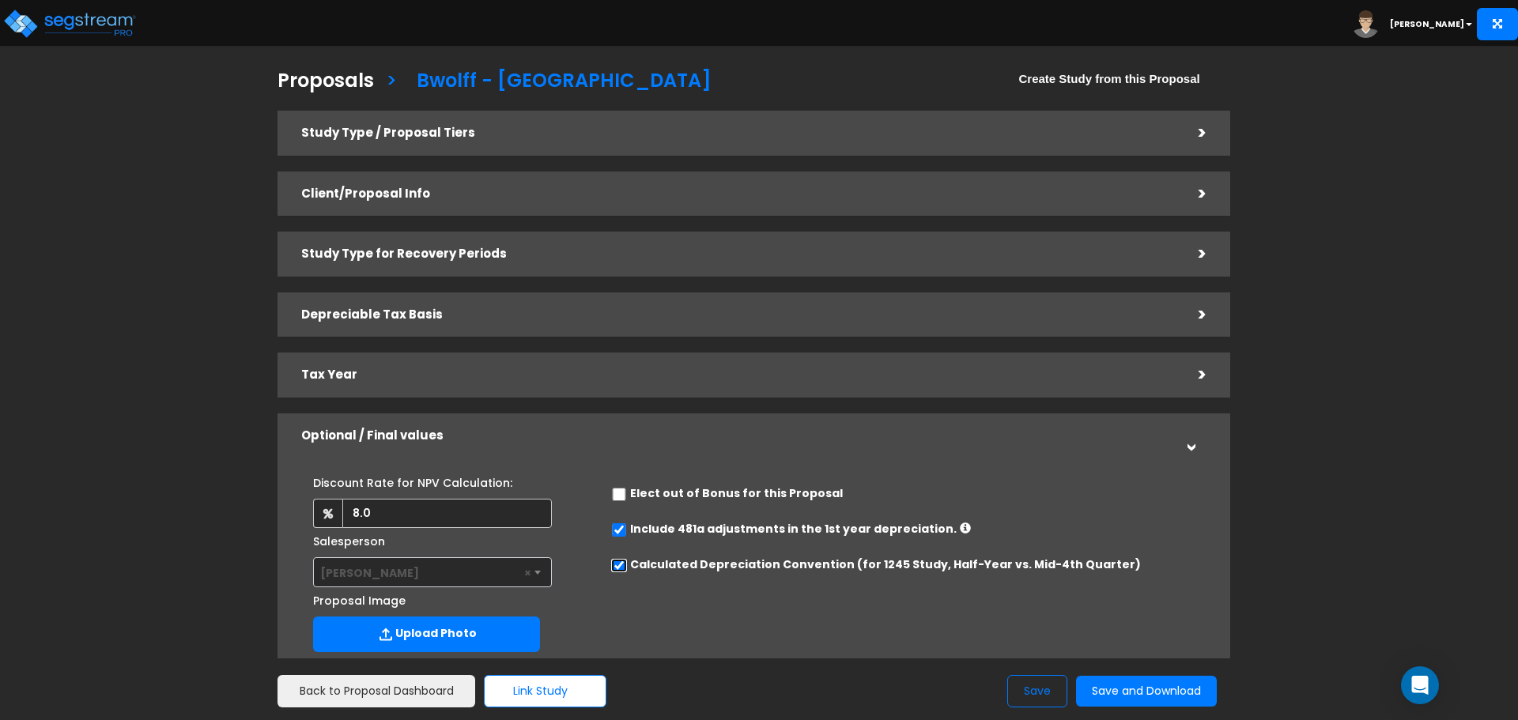
click at [614, 563] on input "Calculated Depreciation Convention (for 1245 Study, Half-Year vs. Mid-4th Quart…" at bounding box center [619, 565] width 16 height 13
checkbox input "false"
radio input "true"
click at [614, 563] on input "Calculated Depreciation Convention (for 1245 Study, Half-Year vs. Mid-4th Quart…" at bounding box center [619, 565] width 16 height 13
checkbox input "true"
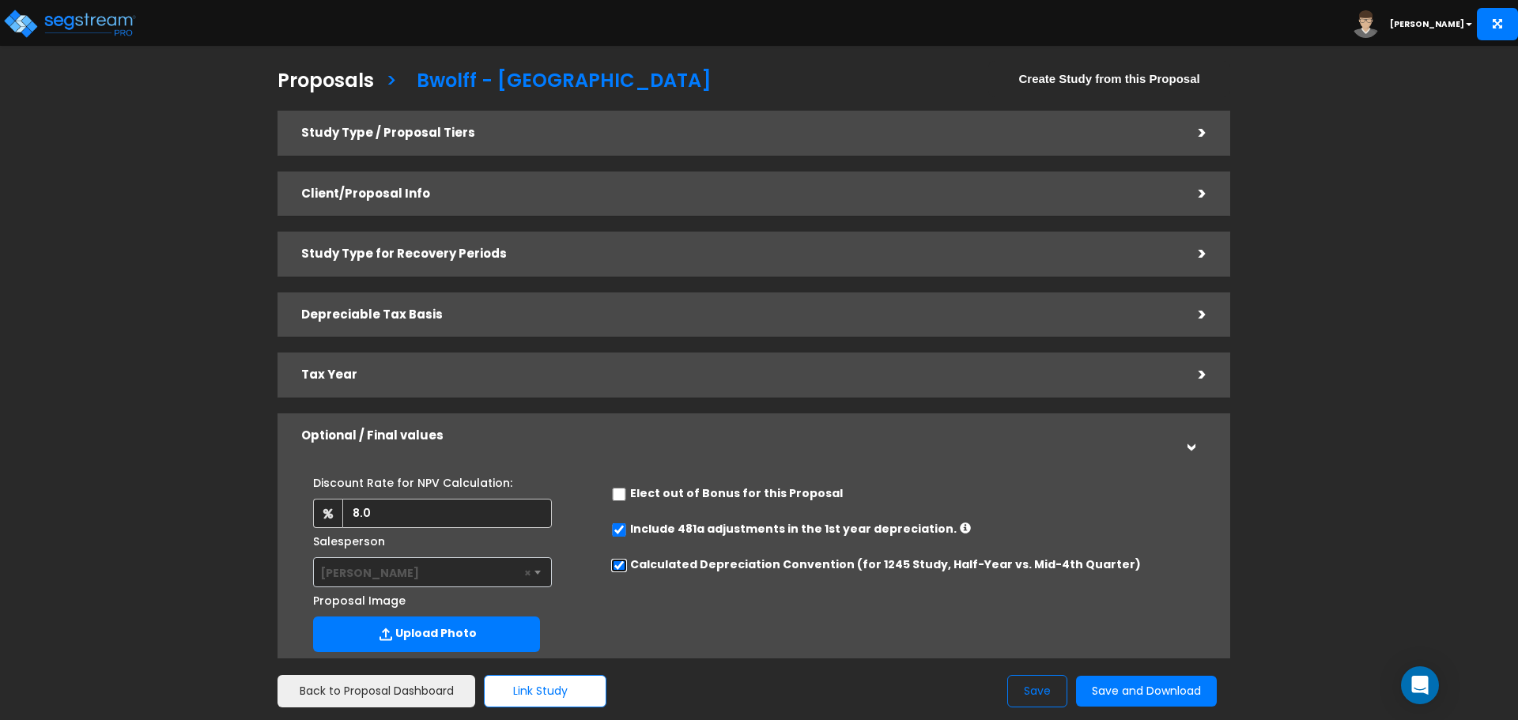
scroll to position [237, 0]
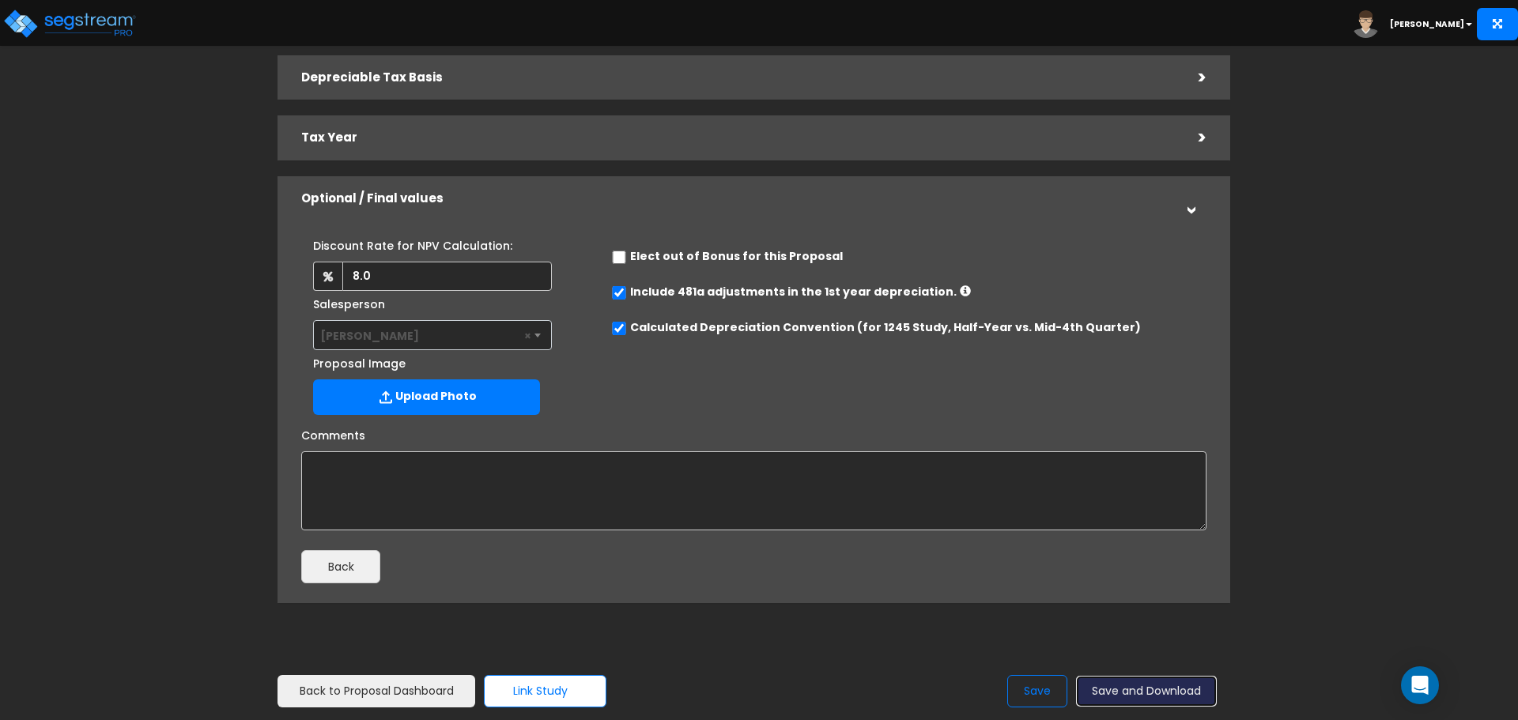
click at [1101, 692] on button "Save and Download" at bounding box center [1146, 691] width 141 height 31
